Goal: Complete application form

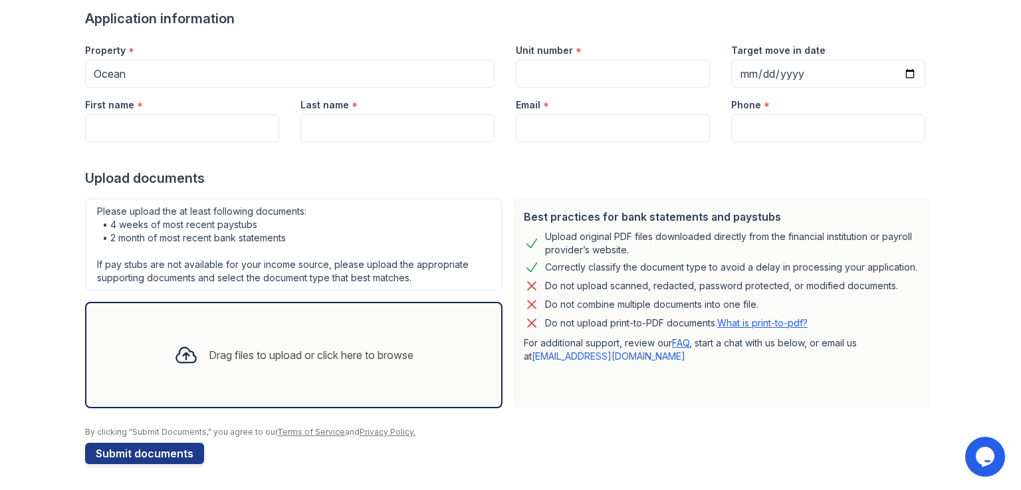
scroll to position [64, 0]
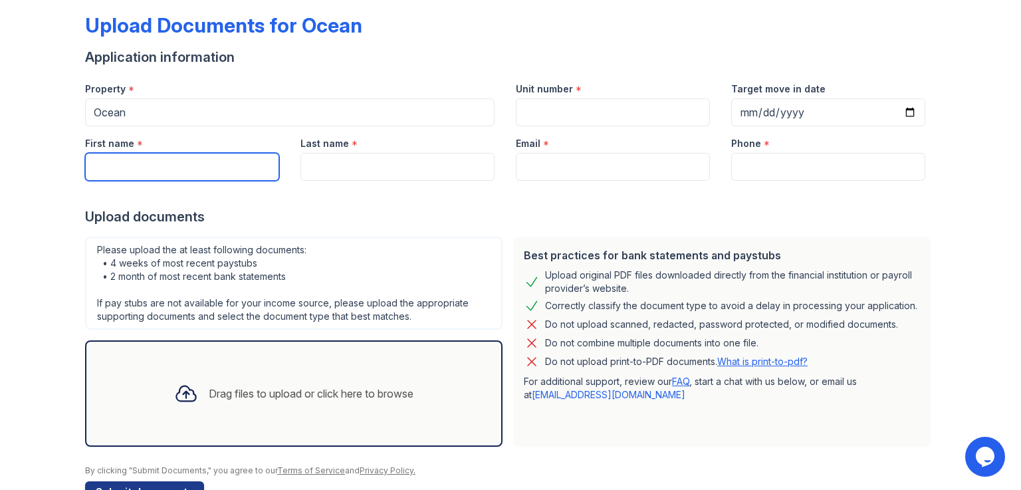
click at [145, 168] on input "First name" at bounding box center [182, 167] width 194 height 28
type input "[PERSON_NAME]"
type input "Ye"
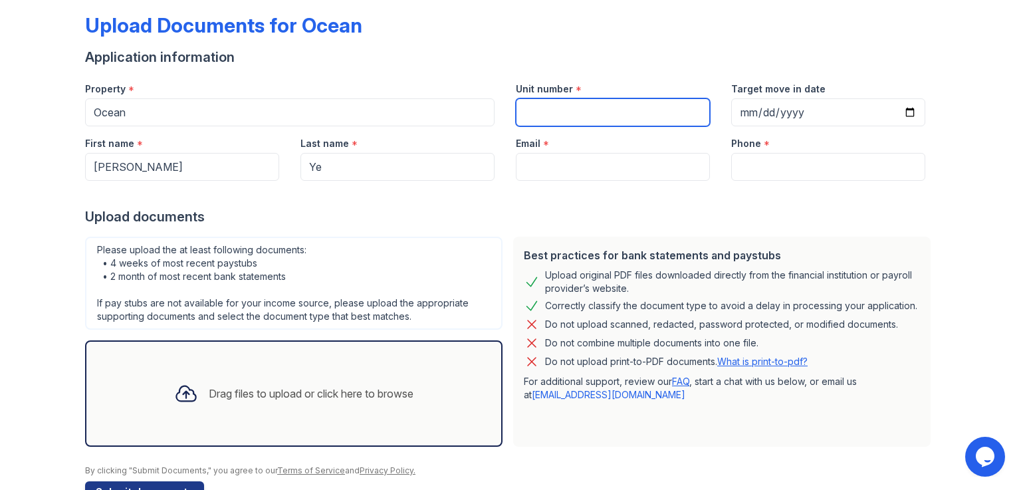
click at [557, 126] on input "Unit number" at bounding box center [613, 112] width 194 height 28
type input "3406"
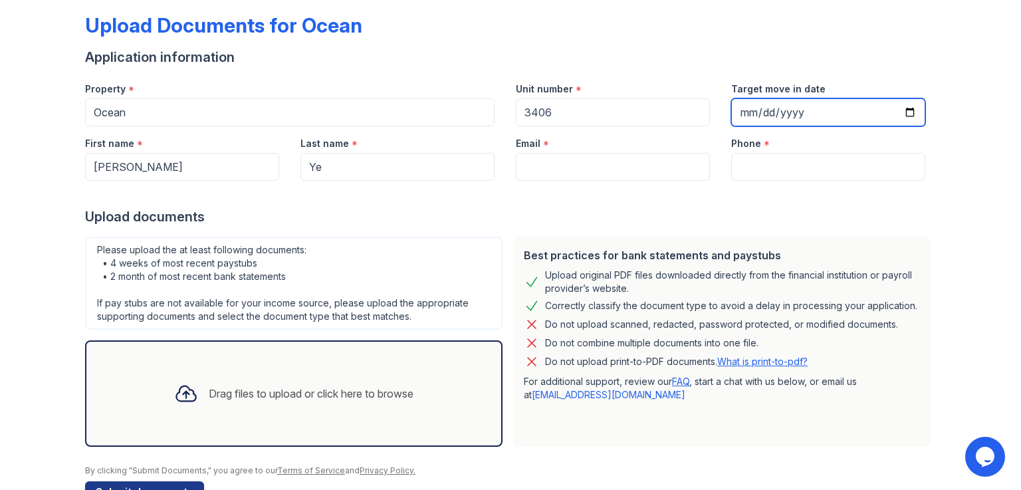
click at [904, 115] on input "Target move in date" at bounding box center [828, 112] width 194 height 28
type input "[DATE]"
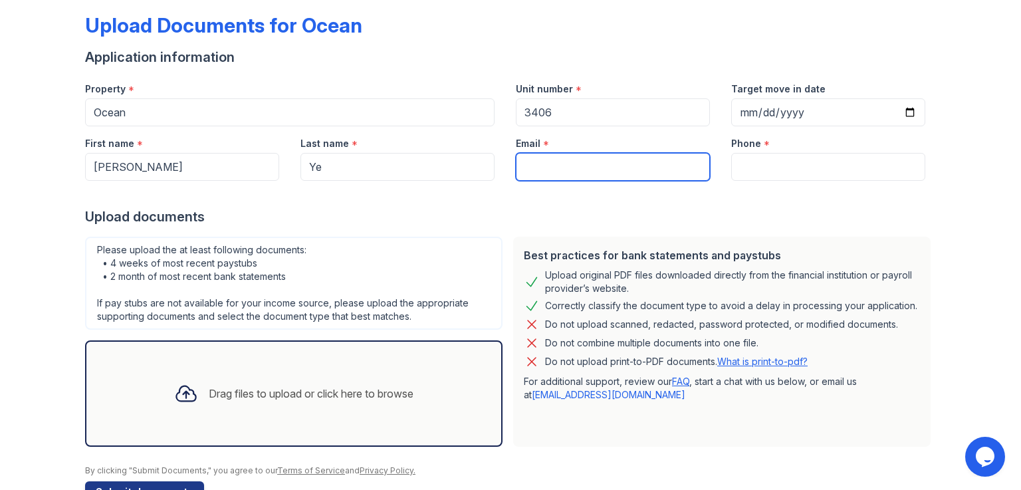
click at [648, 169] on input "Email" at bounding box center [613, 167] width 194 height 28
type input "[EMAIL_ADDRESS][DOMAIN_NAME]"
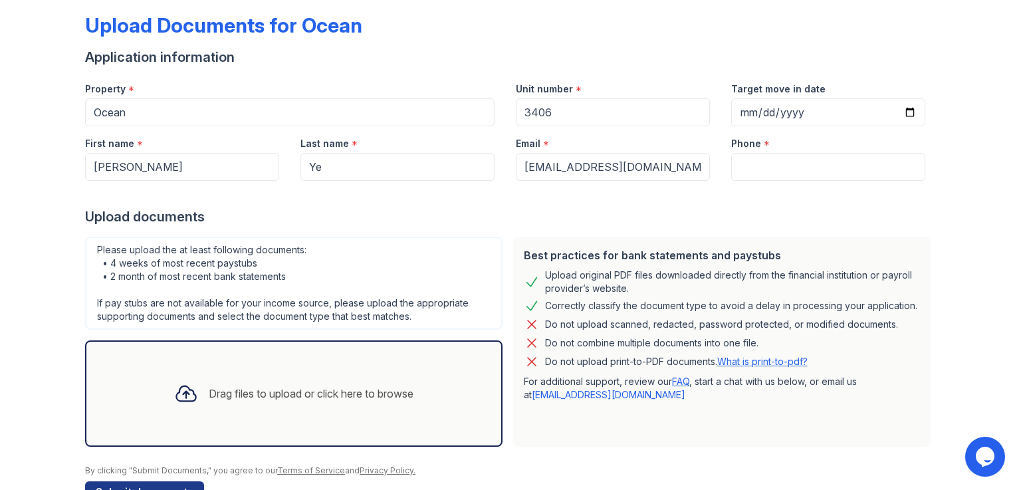
click at [796, 146] on div "Phone *" at bounding box center [828, 139] width 194 height 27
click at [789, 162] on input "Phone" at bounding box center [828, 167] width 194 height 28
type input "4243439137"
click at [286, 396] on div "Drag files to upload or click here to browse" at bounding box center [311, 393] width 205 height 16
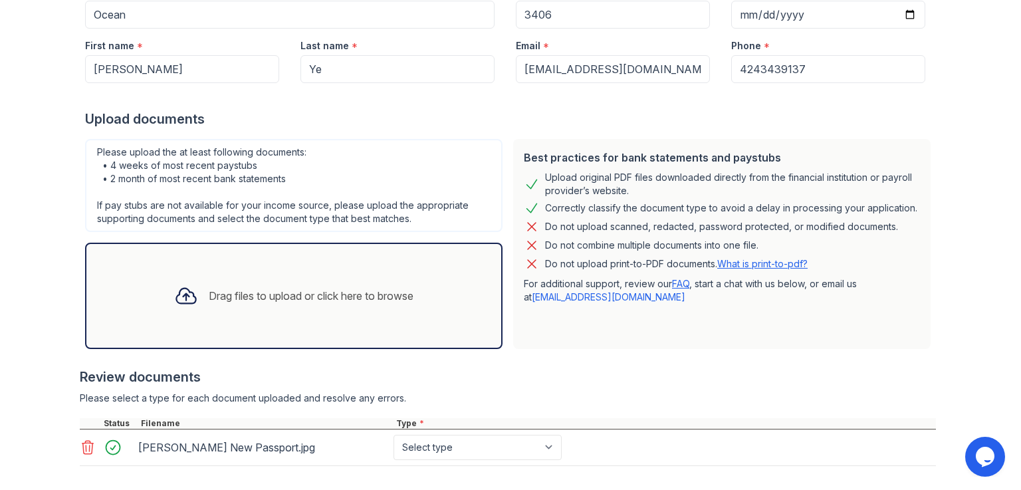
scroll to position [162, 0]
click at [237, 274] on div "Drag files to upload or click here to browse" at bounding box center [293, 294] width 261 height 45
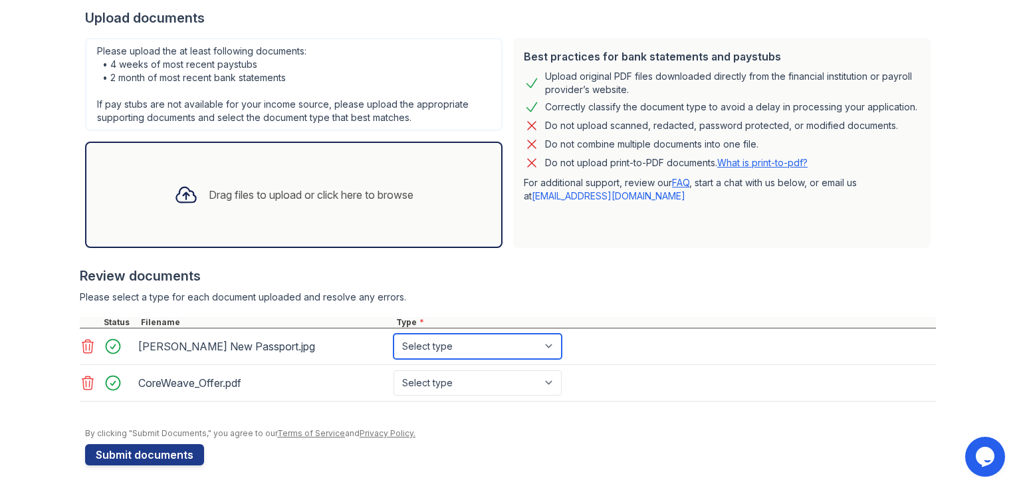
click at [427, 334] on select "Select type Paystub Bank Statement Offer Letter Tax Documents Benefit Award Let…" at bounding box center [477, 346] width 168 height 25
select select "other"
click at [393, 334] on select "Select type Paystub Bank Statement Offer Letter Tax Documents Benefit Award Let…" at bounding box center [477, 346] width 168 height 25
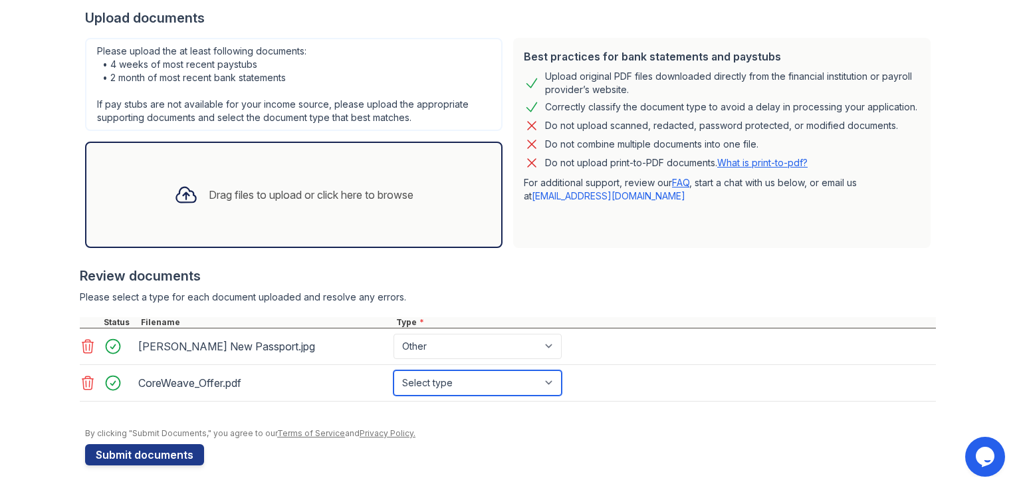
click at [443, 384] on select "Select type Paystub Bank Statement Offer Letter Tax Documents Benefit Award Let…" at bounding box center [477, 382] width 168 height 25
select select "offer_letter"
click at [393, 370] on select "Select type Paystub Bank Statement Offer Letter Tax Documents Benefit Award Let…" at bounding box center [477, 382] width 168 height 25
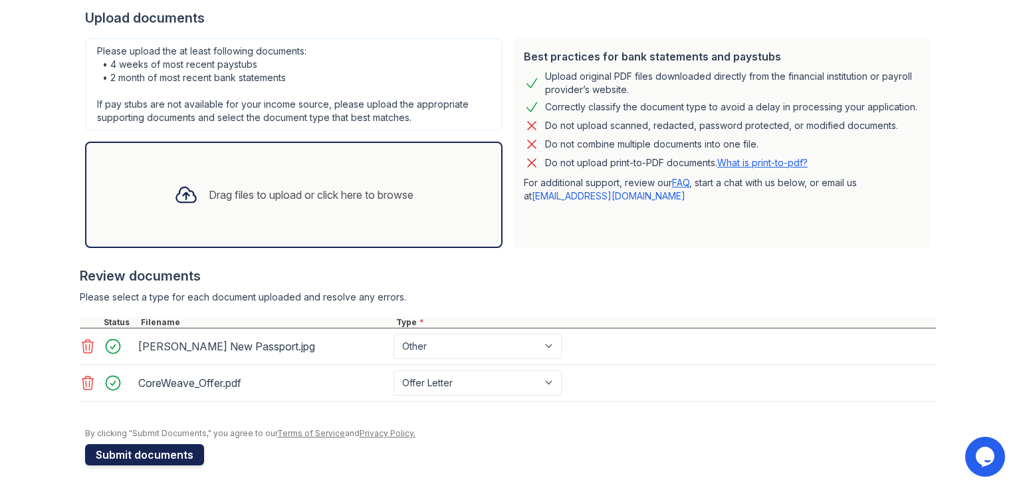
click at [152, 453] on button "Submit documents" at bounding box center [144, 454] width 119 height 21
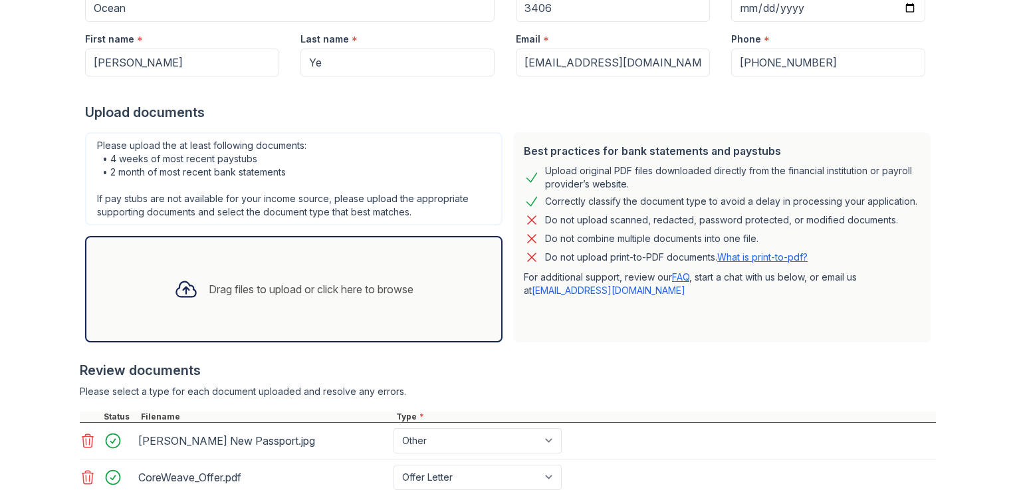
scroll to position [207, 0]
click at [218, 287] on div "Drag files to upload or click here to browse" at bounding box center [311, 288] width 205 height 16
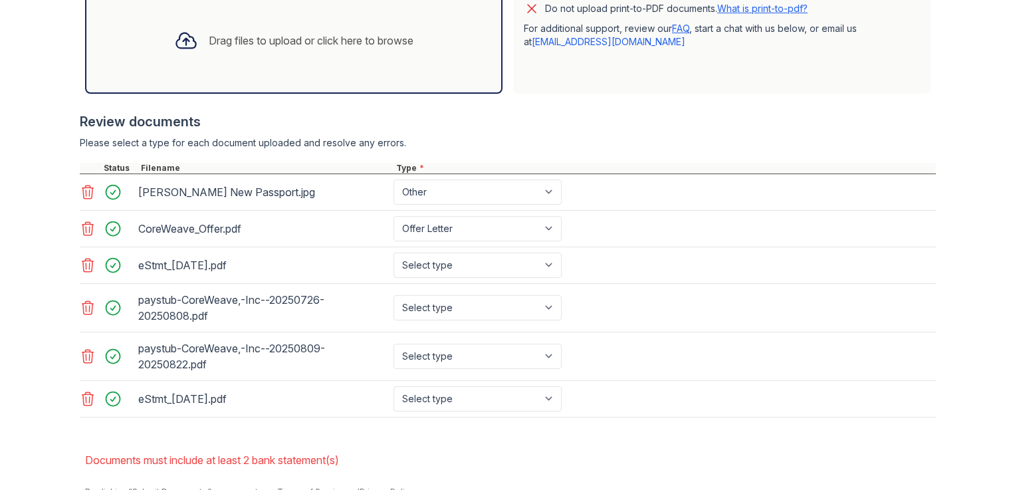
scroll to position [455, 0]
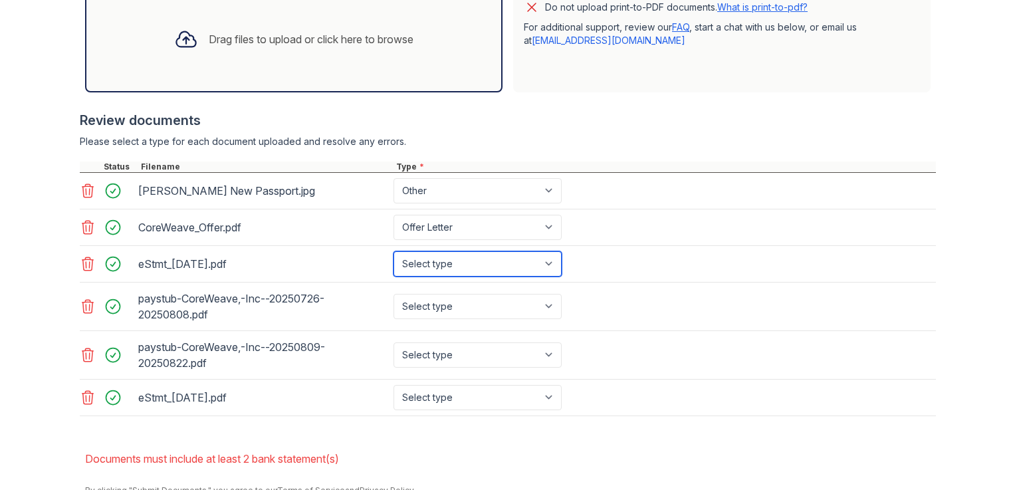
click at [463, 264] on select "Select type Paystub Bank Statement Offer Letter Tax Documents Benefit Award Let…" at bounding box center [477, 263] width 168 height 25
select select "bank_statement"
click at [393, 251] on select "Select type Paystub Bank Statement Offer Letter Tax Documents Benefit Award Let…" at bounding box center [477, 263] width 168 height 25
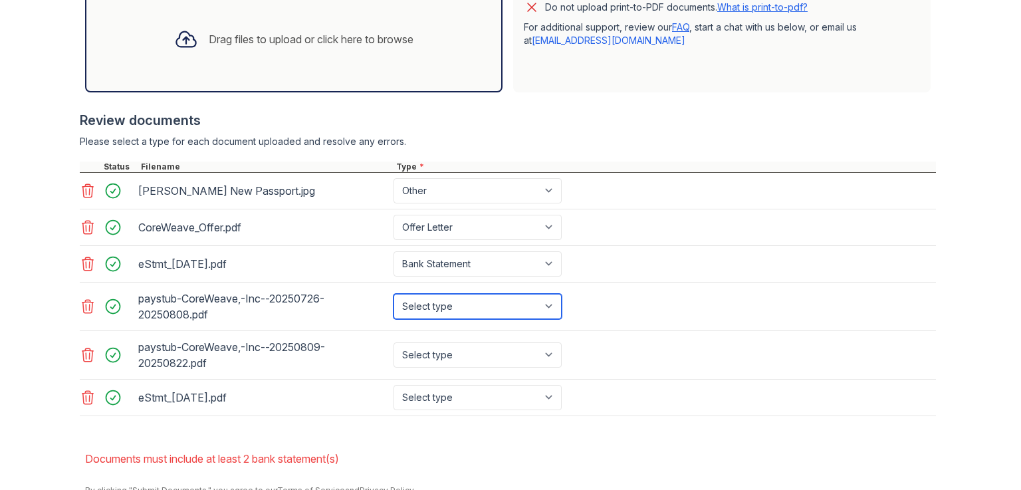
click at [457, 308] on select "Select type Paystub Bank Statement Offer Letter Tax Documents Benefit Award Let…" at bounding box center [477, 306] width 168 height 25
select select "paystub"
click at [393, 294] on select "Select type Paystub Bank Statement Offer Letter Tax Documents Benefit Award Let…" at bounding box center [477, 306] width 168 height 25
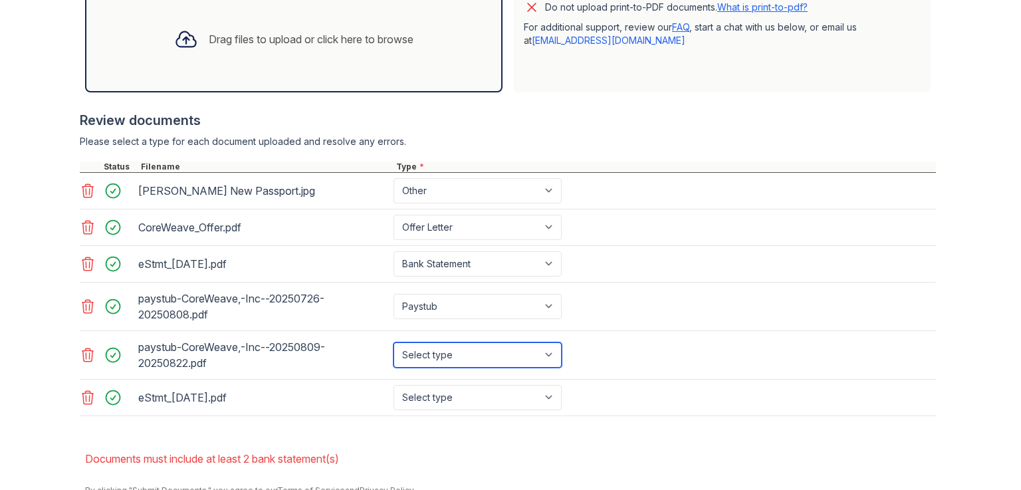
click at [455, 348] on select "Select type Paystub Bank Statement Offer Letter Tax Documents Benefit Award Let…" at bounding box center [477, 354] width 168 height 25
select select "paystub"
click at [393, 342] on select "Select type Paystub Bank Statement Offer Letter Tax Documents Benefit Award Let…" at bounding box center [477, 354] width 168 height 25
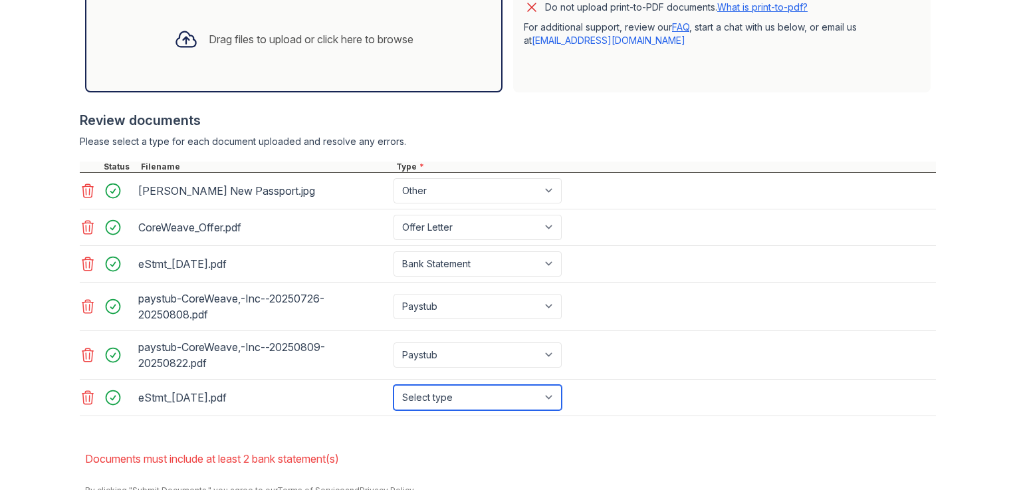
click at [461, 401] on select "Select type Paystub Bank Statement Offer Letter Tax Documents Benefit Award Let…" at bounding box center [477, 397] width 168 height 25
select select "bank_statement"
click at [393, 385] on select "Select type Paystub Bank Statement Offer Letter Tax Documents Benefit Award Let…" at bounding box center [477, 397] width 168 height 25
click at [563, 432] on form "Application information Property * Ocean Unit number * 3406 Target move in date…" at bounding box center [510, 108] width 851 height 829
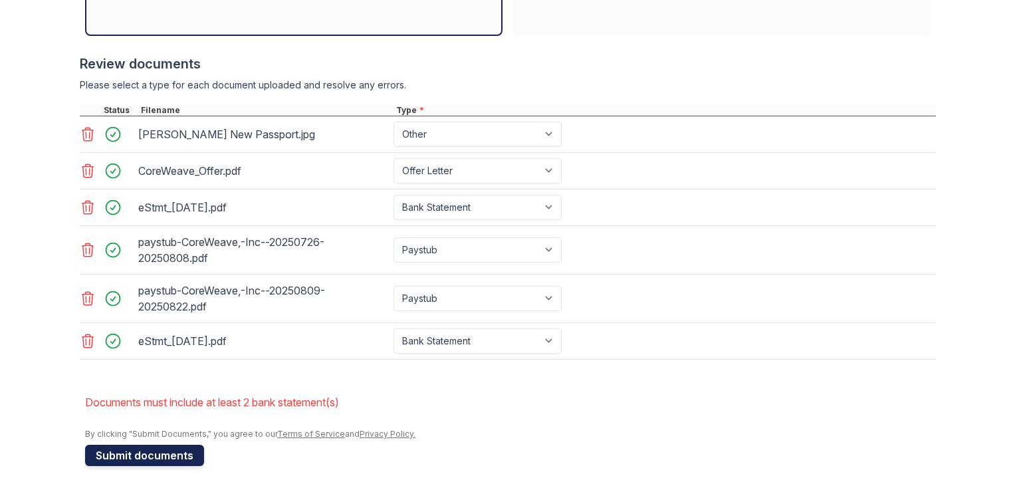
click at [144, 461] on button "Submit documents" at bounding box center [144, 455] width 119 height 21
